Goal: Complete application form: Complete application form

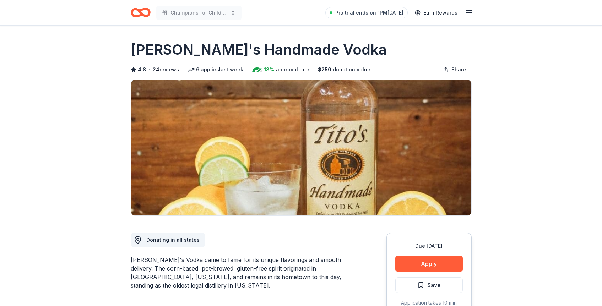
click at [424, 255] on div "Due in 26 days Apply Save Application takes 10 min Usually responds in a few we…" at bounding box center [429, 286] width 85 height 106
click at [423, 263] on button "Apply" at bounding box center [430, 264] width 68 height 16
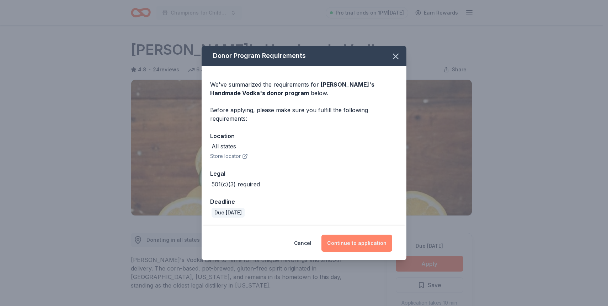
click at [337, 248] on button "Continue to application" at bounding box center [356, 243] width 71 height 17
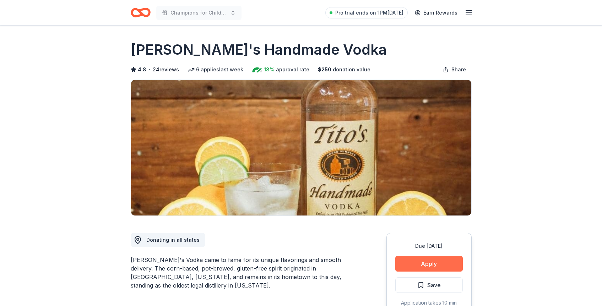
click at [410, 266] on button "Apply" at bounding box center [430, 264] width 68 height 16
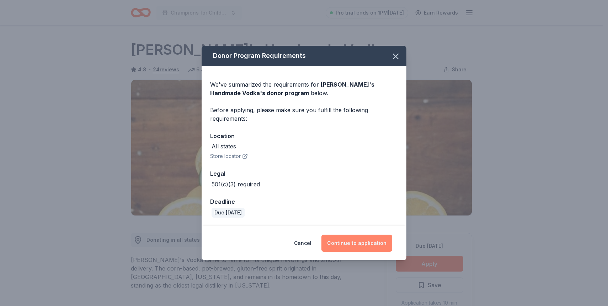
click at [354, 241] on button "Continue to application" at bounding box center [356, 243] width 71 height 17
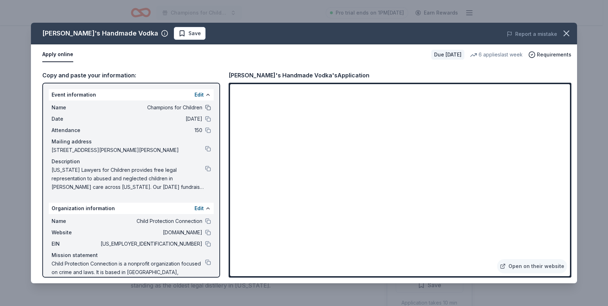
click at [205, 107] on button at bounding box center [208, 108] width 6 height 6
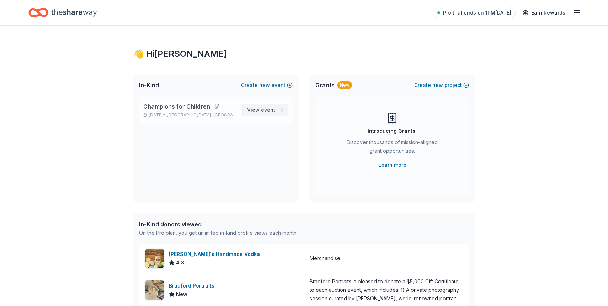
click at [259, 105] on link "View event" at bounding box center [265, 110] width 46 height 13
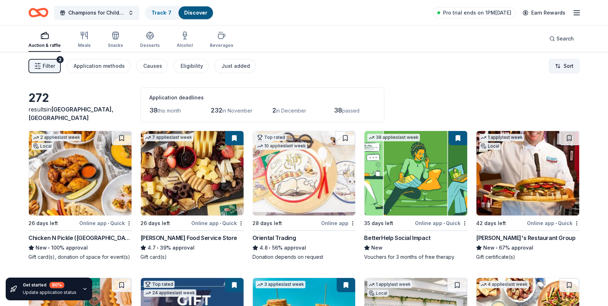
click at [562, 70] on html "Champions for Children Track · 7 Discover Pro trial ends on 1PM, 10/16 Earn Rew…" at bounding box center [304, 153] width 608 height 306
click at [562, 82] on div "Sort by approval rate" at bounding box center [545, 82] width 63 height 13
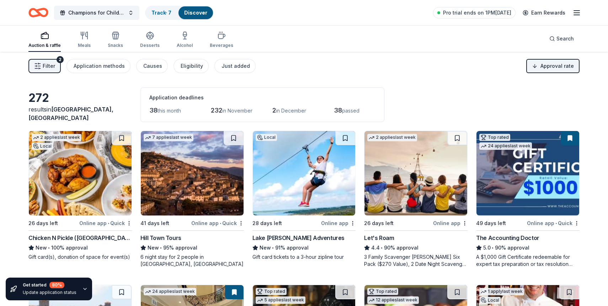
click at [178, 179] on img at bounding box center [192, 173] width 103 height 85
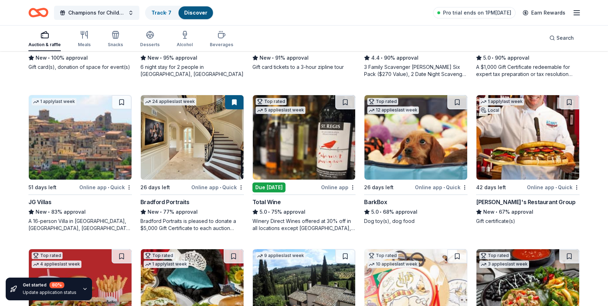
scroll to position [191, 0]
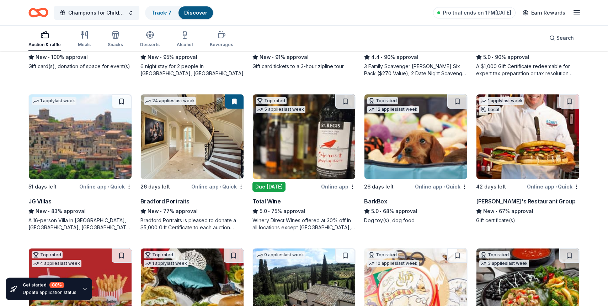
click at [413, 141] on img at bounding box center [415, 137] width 103 height 85
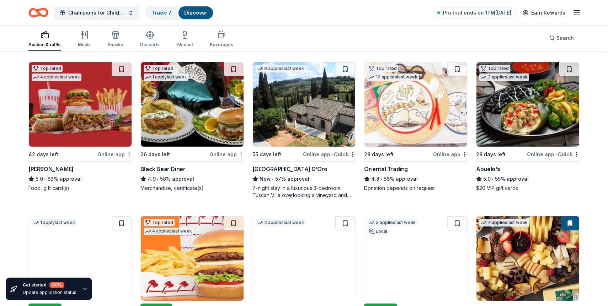
scroll to position [406, 0]
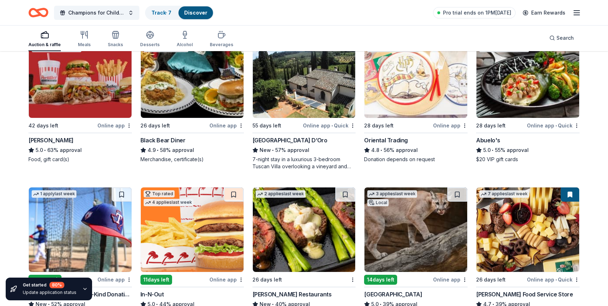
click at [102, 88] on img at bounding box center [80, 75] width 103 height 85
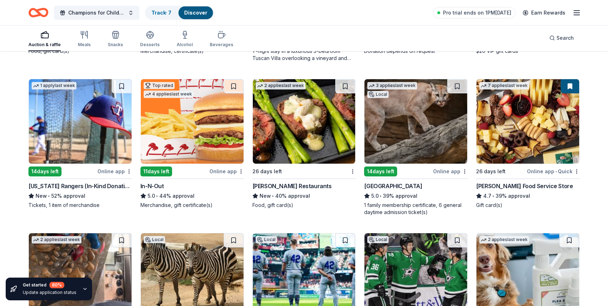
scroll to position [522, 0]
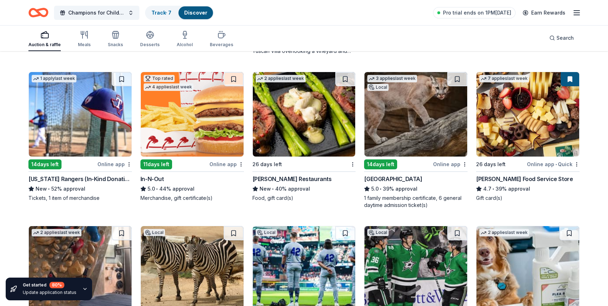
click at [501, 123] on img at bounding box center [527, 114] width 103 height 85
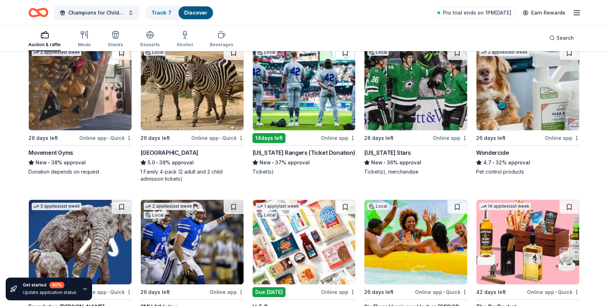
scroll to position [658, 0]
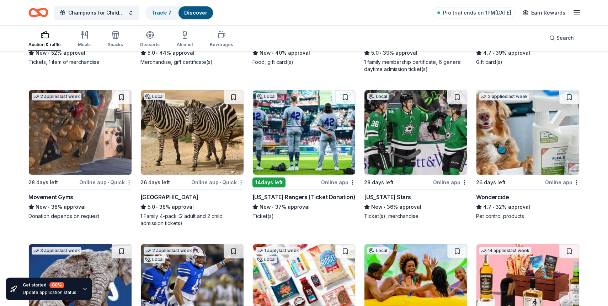
click at [74, 161] on img at bounding box center [80, 132] width 103 height 85
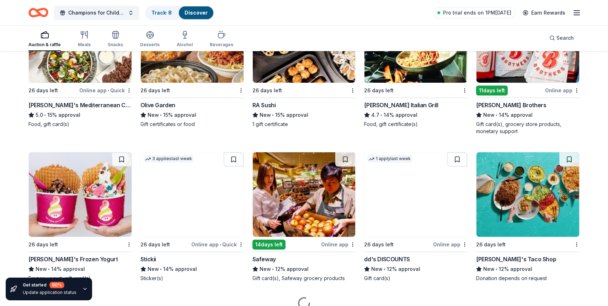
scroll to position [1959, 0]
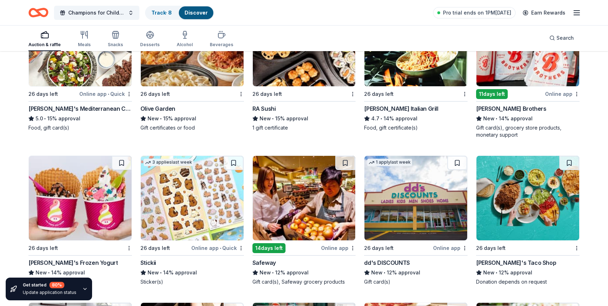
click at [410, 77] on img at bounding box center [415, 44] width 103 height 85
click at [302, 66] on img at bounding box center [304, 44] width 103 height 85
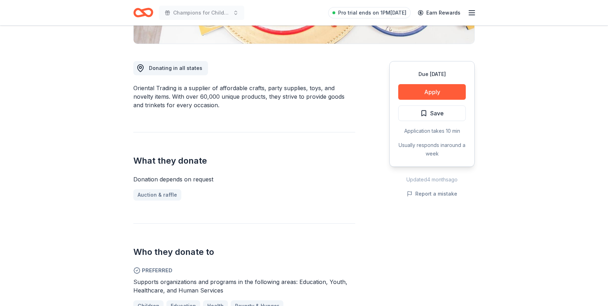
scroll to position [250, 0]
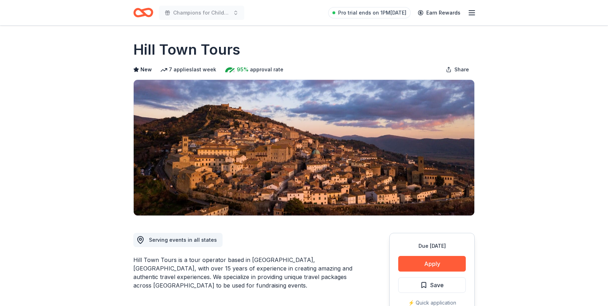
scroll to position [112, 0]
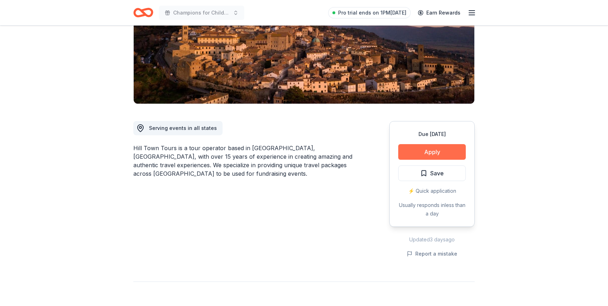
click at [442, 148] on button "Apply" at bounding box center [432, 152] width 68 height 16
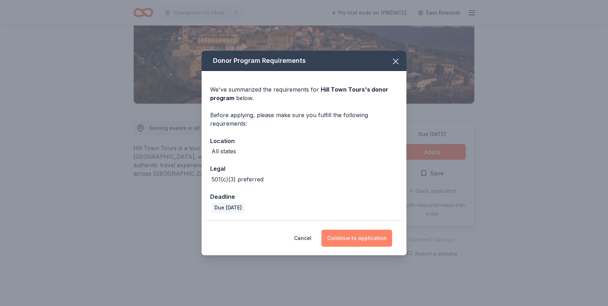
click at [375, 235] on button "Continue to application" at bounding box center [356, 238] width 71 height 17
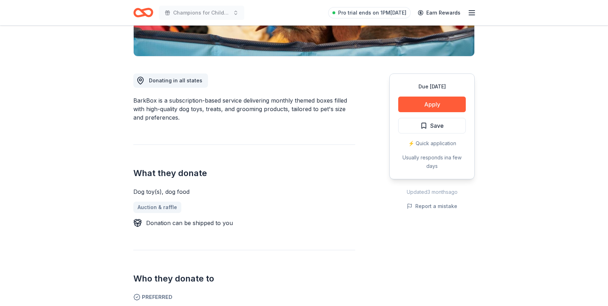
scroll to position [185, 0]
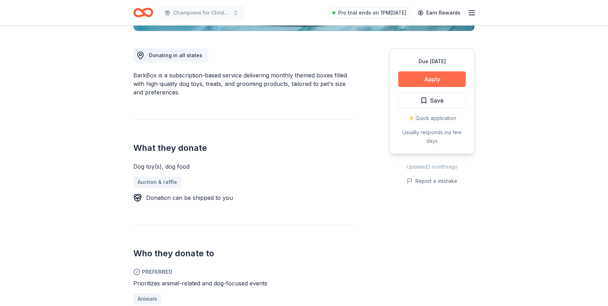
click at [439, 81] on button "Apply" at bounding box center [432, 79] width 68 height 16
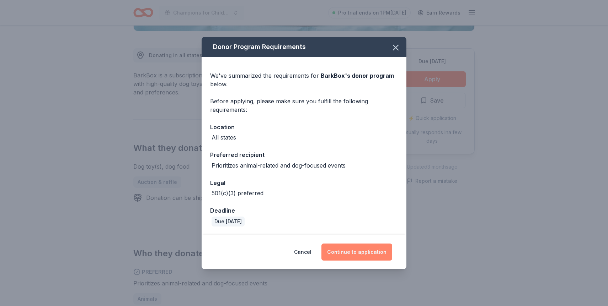
click at [372, 253] on button "Continue to application" at bounding box center [356, 252] width 71 height 17
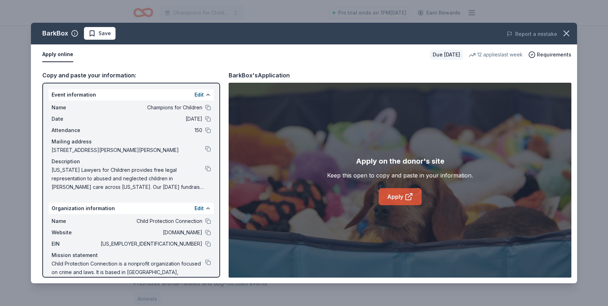
click at [392, 197] on link "Apply" at bounding box center [399, 196] width 43 height 17
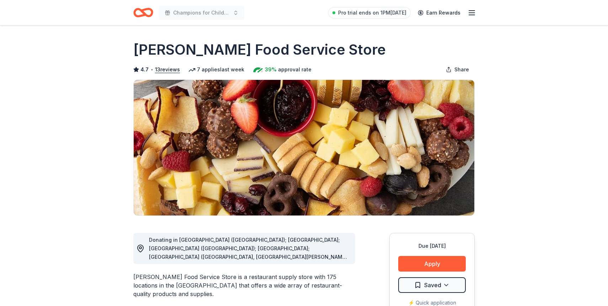
click at [426, 259] on button "Apply" at bounding box center [432, 264] width 68 height 16
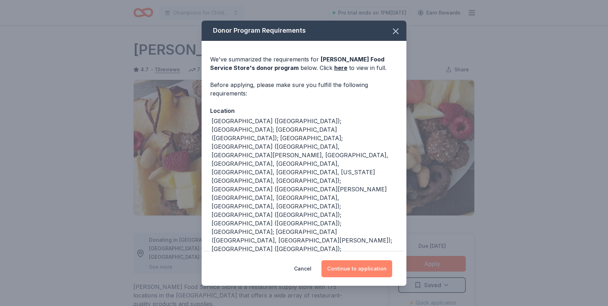
click at [354, 268] on button "Continue to application" at bounding box center [356, 268] width 71 height 17
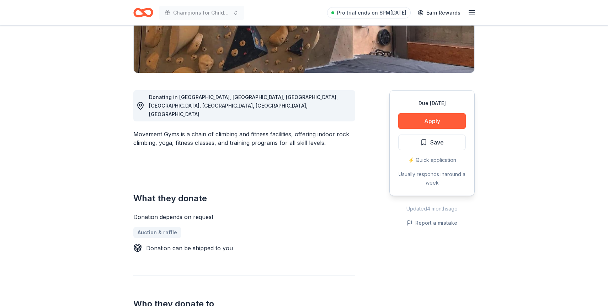
scroll to position [97, 0]
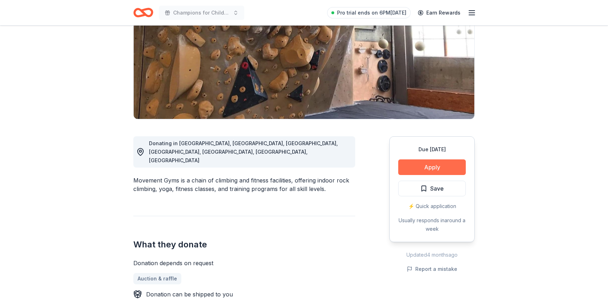
click at [421, 165] on button "Apply" at bounding box center [432, 168] width 68 height 16
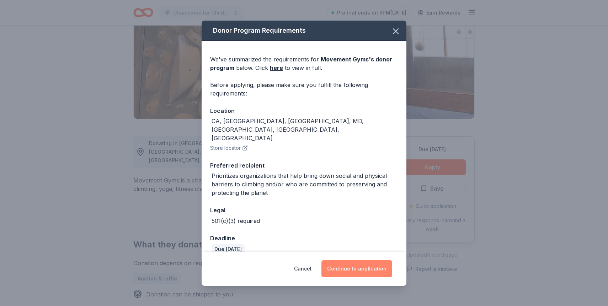
click at [362, 263] on button "Continue to application" at bounding box center [356, 268] width 71 height 17
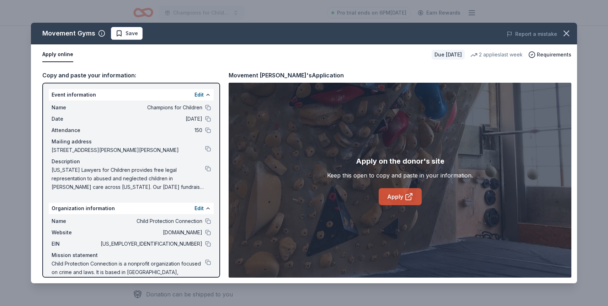
click at [403, 200] on link "Apply" at bounding box center [399, 196] width 43 height 17
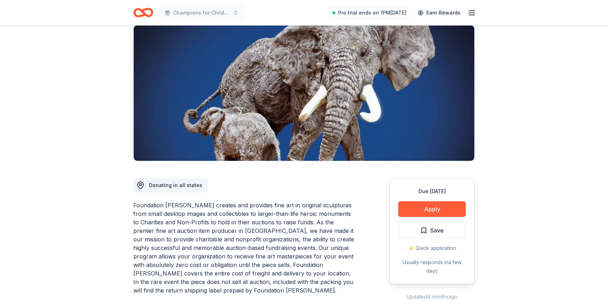
scroll to position [61, 0]
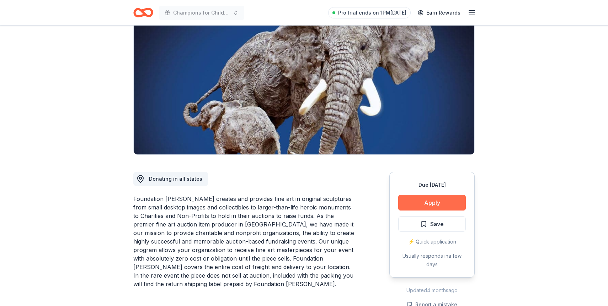
click at [424, 204] on button "Apply" at bounding box center [432, 203] width 68 height 16
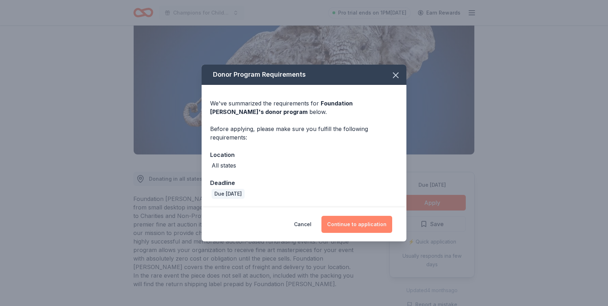
click at [375, 225] on button "Continue to application" at bounding box center [356, 224] width 71 height 17
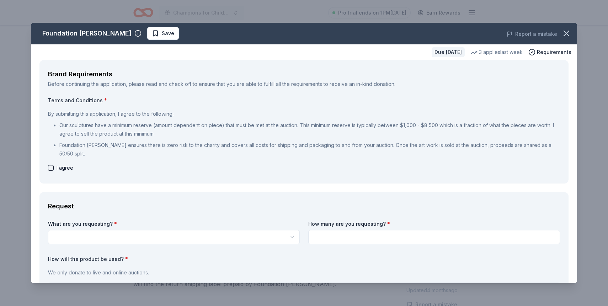
click at [198, 236] on html "Champions for Children Pro trial ends on 1PM, 10/16 Earn Rewards Due in 28 days…" at bounding box center [304, 92] width 608 height 306
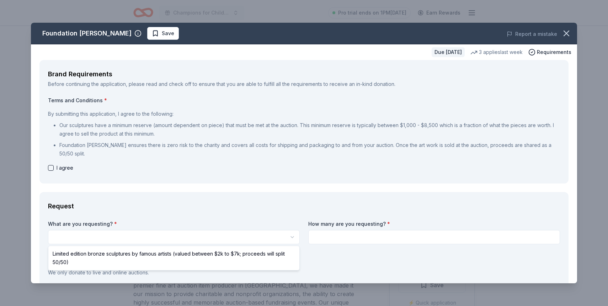
select select "Limited edition bronze sculptures by famous artists (valued between $2k to $7k;…"
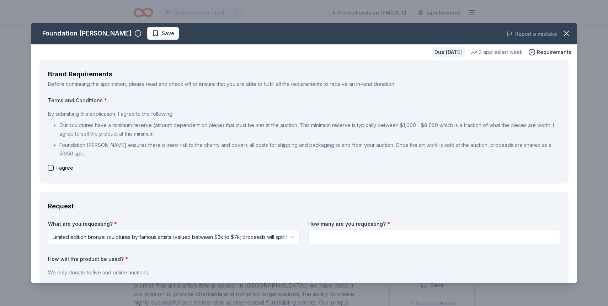
click at [337, 235] on input at bounding box center [434, 237] width 252 height 14
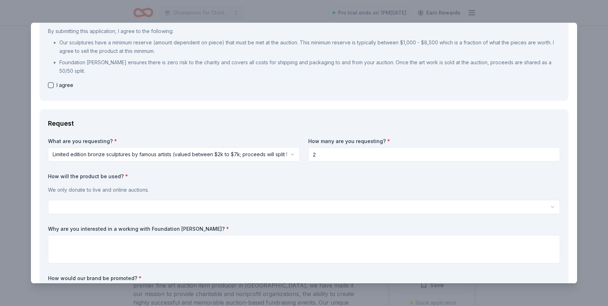
scroll to position [103, 0]
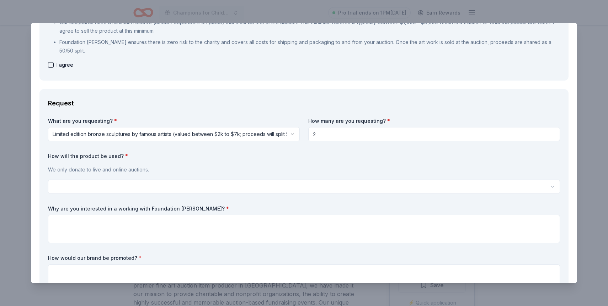
type input "2"
click at [281, 188] on html "Champions for Children Pro trial ends on 1PM, 10/16 Earn Rewards Due in 28 days…" at bounding box center [304, 153] width 608 height 306
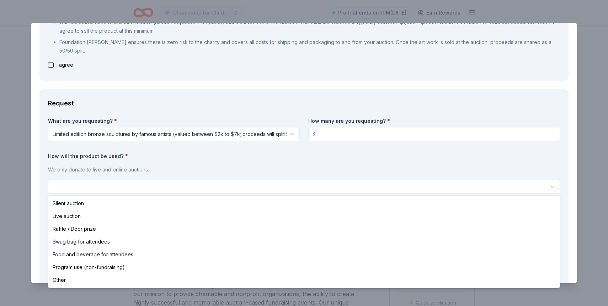
click at [281, 188] on html "Champions for Children Pro trial ends on 1PM, 10/16 Earn Rewards Due in 28 days…" at bounding box center [304, 153] width 608 height 306
select select "silentAuction"
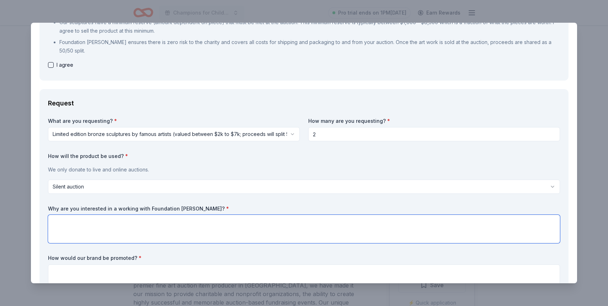
click at [240, 228] on textarea at bounding box center [304, 229] width 512 height 28
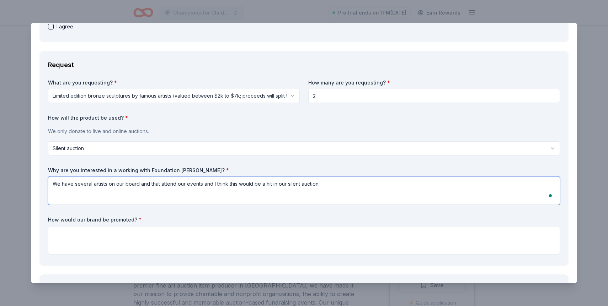
type textarea "We have several artists on our board and that attend our events and I think thi…"
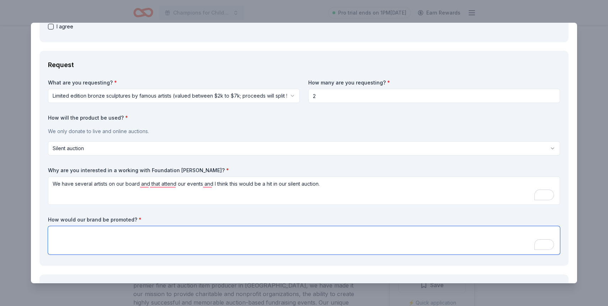
paste textarea "Recognition on our social media platforms and website"
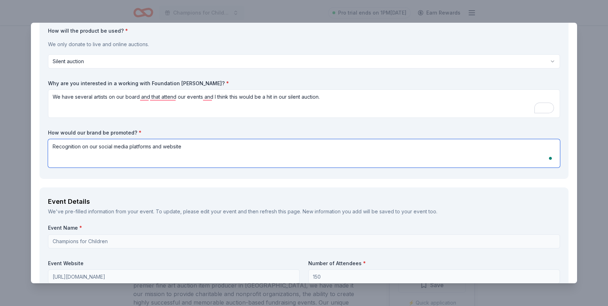
scroll to position [292, 0]
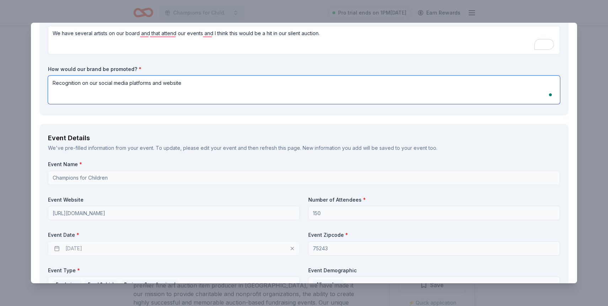
type textarea "Recognition on our social media platforms and website"
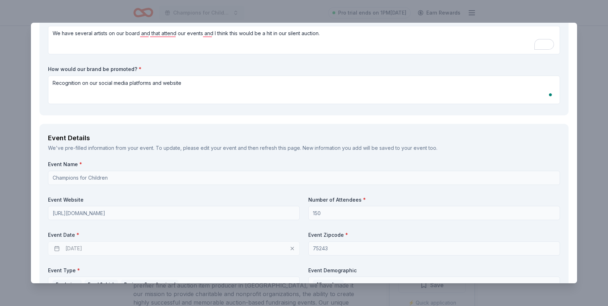
click at [240, 170] on div "Event Name * Champions for Children" at bounding box center [304, 173] width 512 height 24
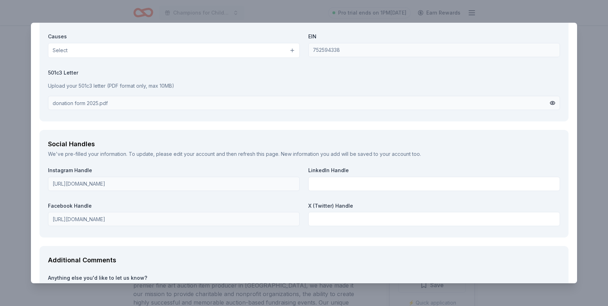
scroll to position [883, 0]
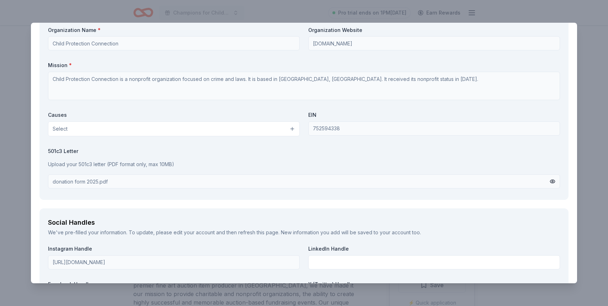
click at [221, 130] on button "Select" at bounding box center [174, 129] width 252 height 15
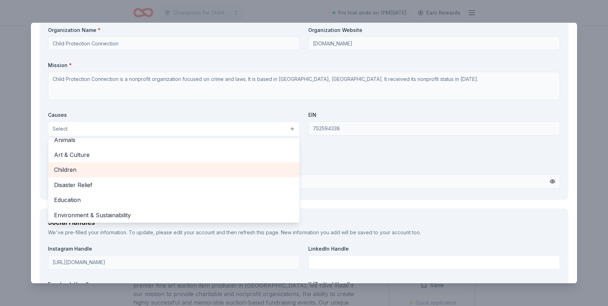
scroll to position [8, 0]
click at [216, 174] on div "Children" at bounding box center [173, 169] width 251 height 15
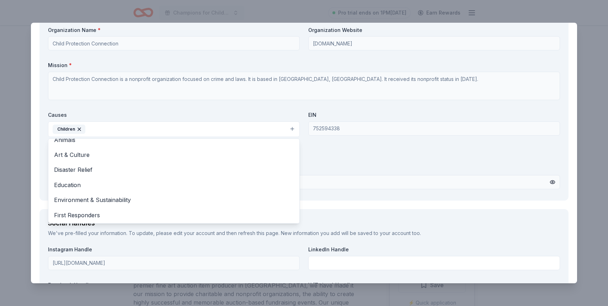
click at [362, 178] on div "Organization Name * Child Protection Connection Organization Website childprote…" at bounding box center [304, 110] width 512 height 166
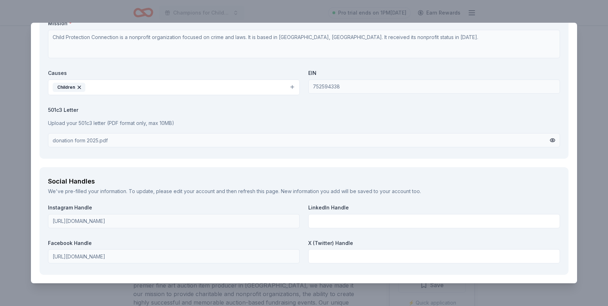
scroll to position [1040, 0]
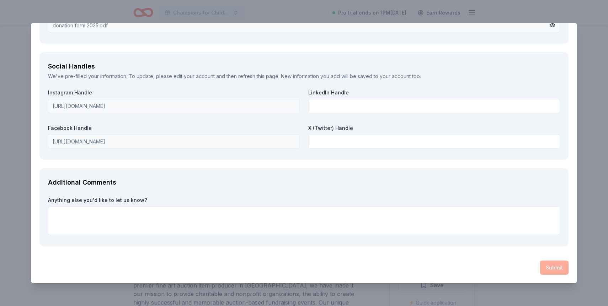
click at [437, 176] on div "Additional Comments Anything else you'd like to let us know?" at bounding box center [303, 207] width 529 height 78
click at [546, 263] on div "Submit" at bounding box center [303, 268] width 529 height 14
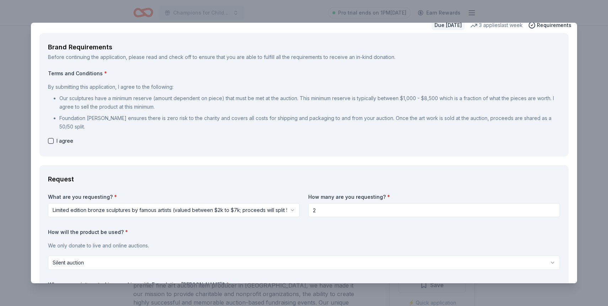
scroll to position [3, 0]
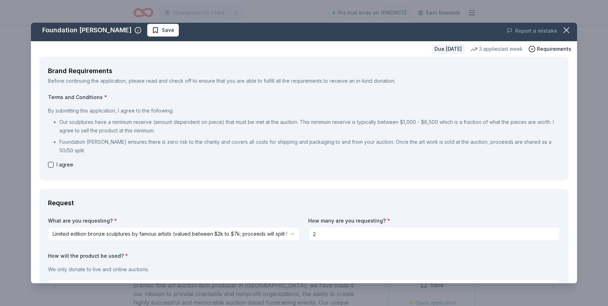
click at [52, 163] on button "button" at bounding box center [51, 165] width 6 height 6
checkbox input "true"
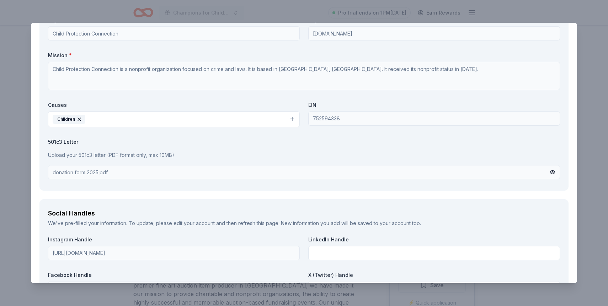
scroll to position [1040, 0]
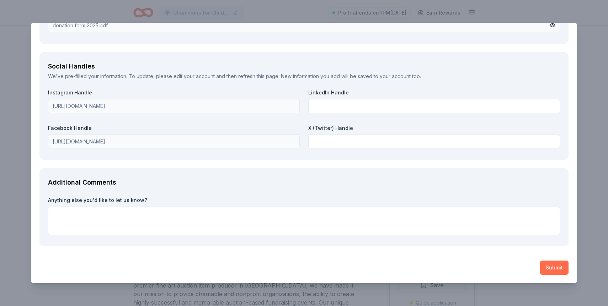
click at [542, 262] on button "Submit" at bounding box center [554, 268] width 28 height 14
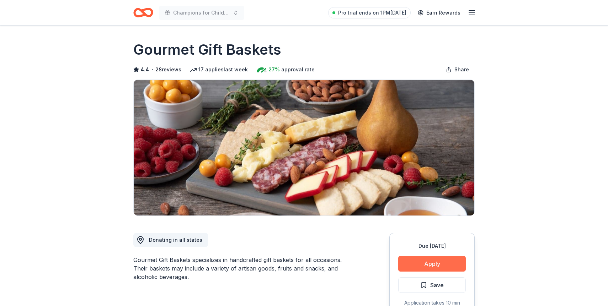
click at [425, 259] on button "Apply" at bounding box center [432, 264] width 68 height 16
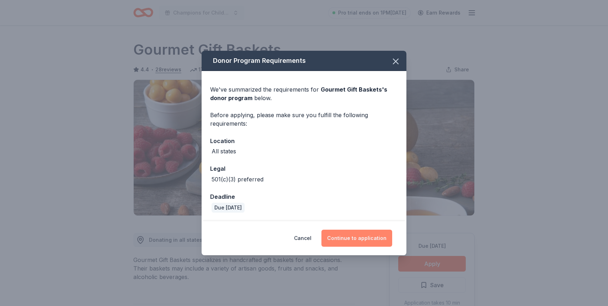
click at [344, 234] on button "Continue to application" at bounding box center [356, 238] width 71 height 17
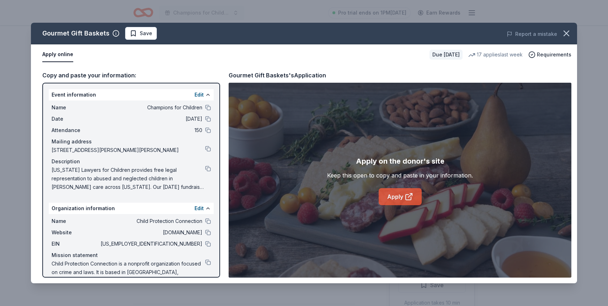
click at [386, 195] on link "Apply" at bounding box center [399, 196] width 43 height 17
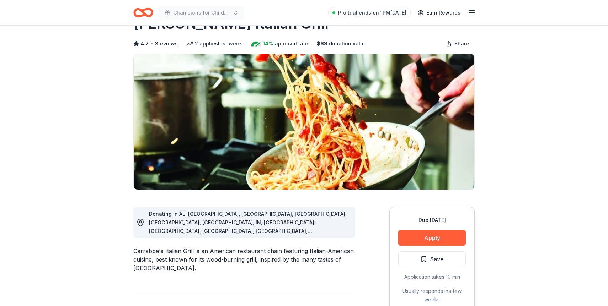
scroll to position [35, 0]
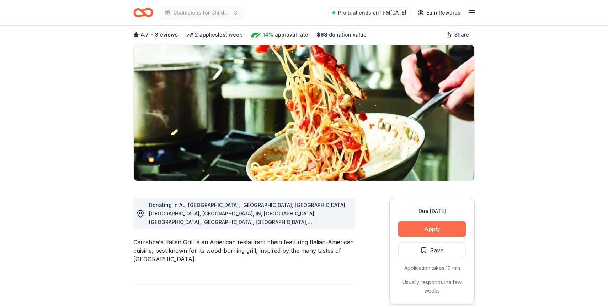
click at [420, 232] on button "Apply" at bounding box center [432, 229] width 68 height 16
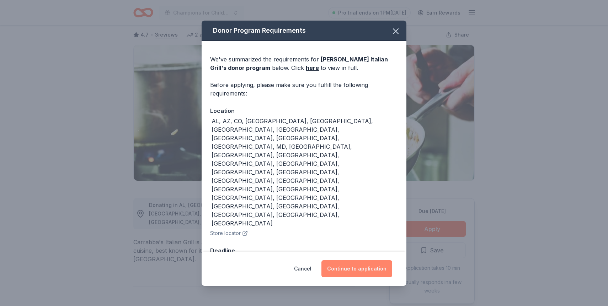
click at [366, 260] on button "Continue to application" at bounding box center [356, 268] width 71 height 17
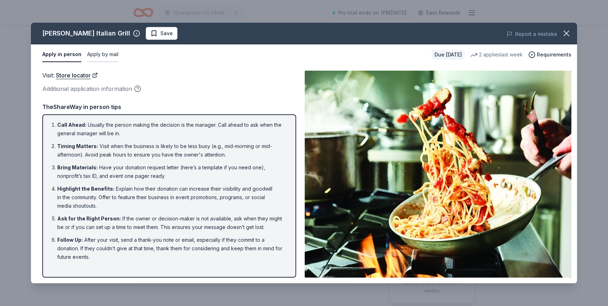
click at [106, 51] on button "Apply by mail" at bounding box center [102, 54] width 31 height 15
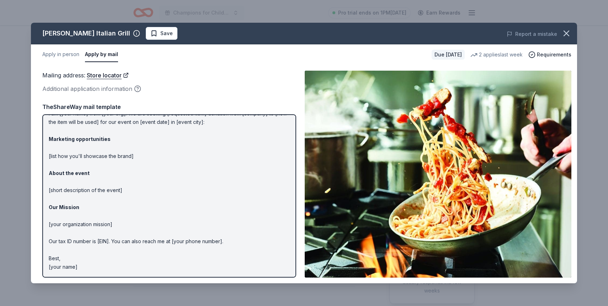
scroll to position [0, 0]
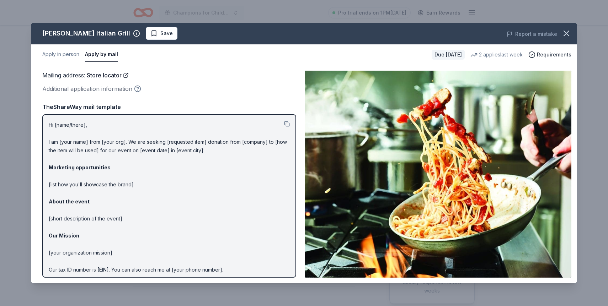
click at [139, 87] on circle "button" at bounding box center [138, 89] width 6 height 6
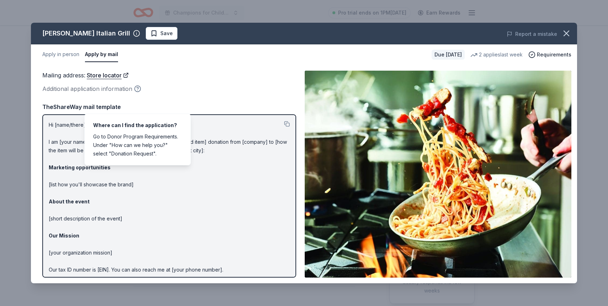
click at [139, 87] on circle "button" at bounding box center [138, 89] width 6 height 6
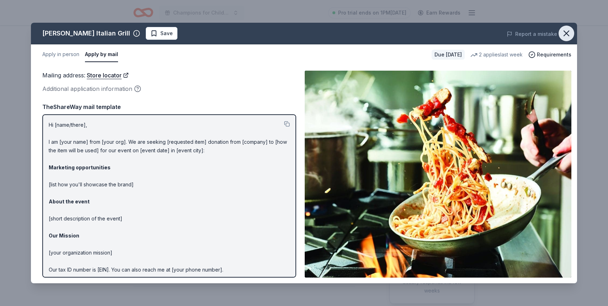
click at [561, 32] on button "button" at bounding box center [566, 34] width 16 height 16
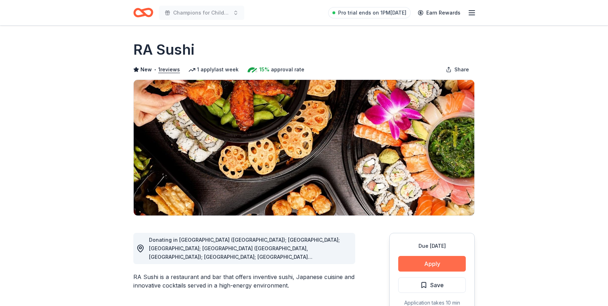
click at [429, 266] on button "Apply" at bounding box center [432, 264] width 68 height 16
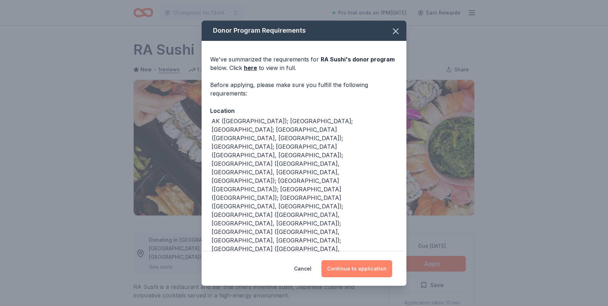
click at [357, 273] on button "Continue to application" at bounding box center [356, 268] width 71 height 17
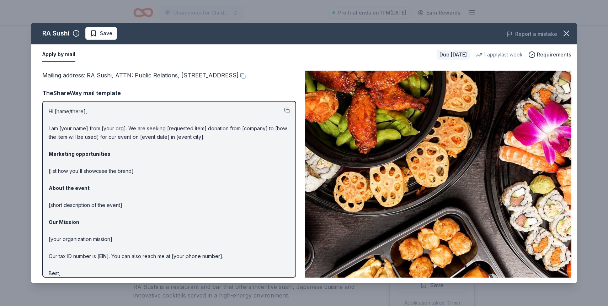
scroll to position [24, 0]
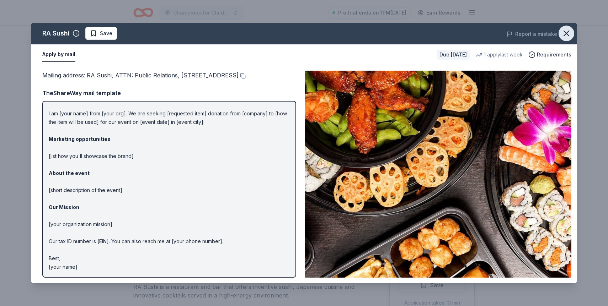
click at [565, 33] on icon "button" at bounding box center [566, 33] width 5 height 5
